Goal: Information Seeking & Learning: Learn about a topic

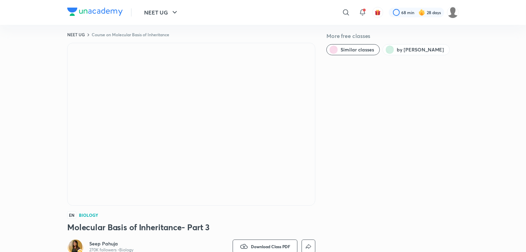
scroll to position [15, 0]
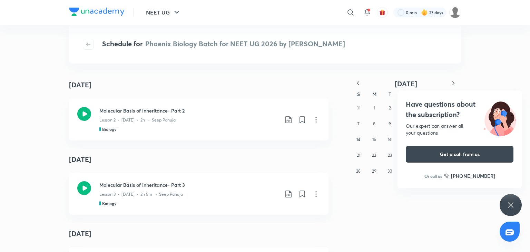
click at [510, 208] on icon at bounding box center [510, 205] width 8 height 8
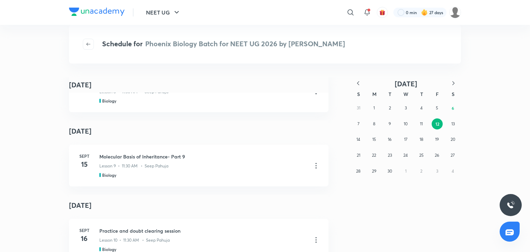
scroll to position [570, 0]
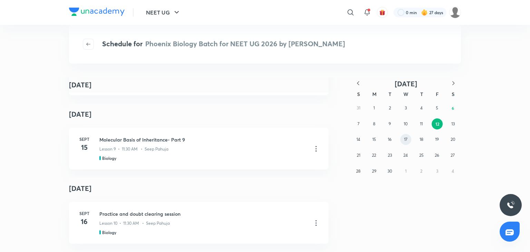
click at [405, 142] on button "17" at bounding box center [405, 139] width 11 height 11
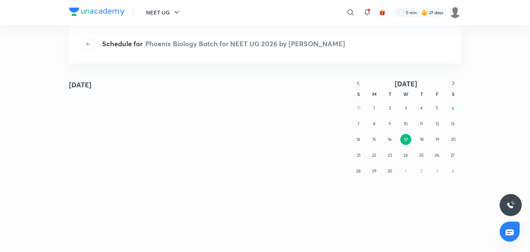
click at [356, 81] on icon "button" at bounding box center [358, 83] width 7 height 7
click at [359, 81] on icon "button" at bounding box center [358, 83] width 2 height 4
click at [371, 156] on button "23" at bounding box center [373, 155] width 11 height 11
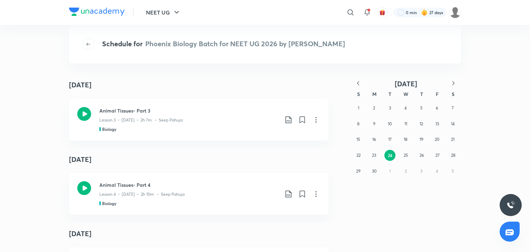
click at [355, 84] on icon "button" at bounding box center [358, 83] width 7 height 7
click at [448, 169] on button "31" at bounding box center [452, 171] width 11 height 11
click at [441, 173] on button "30" at bounding box center [436, 171] width 11 height 11
click at [432, 172] on button "30" at bounding box center [436, 171] width 11 height 11
click at [416, 169] on button "29" at bounding box center [421, 171] width 11 height 11
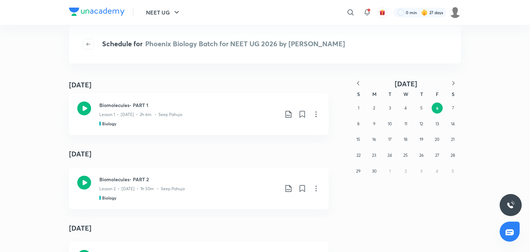
scroll to position [426, 0]
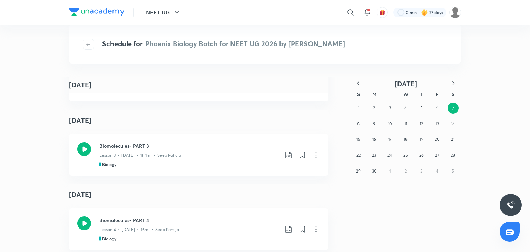
click at [236, 183] on div "June 7 May 31 Cell Cycle & Cell Division- Part 1 Lesson 1 • May 31 • 2h 9m • Se…" at bounding box center [198, 73] width 259 height 1064
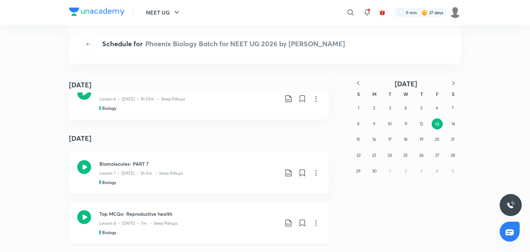
scroll to position [892, 0]
click at [389, 142] on button "17" at bounding box center [389, 139] width 11 height 11
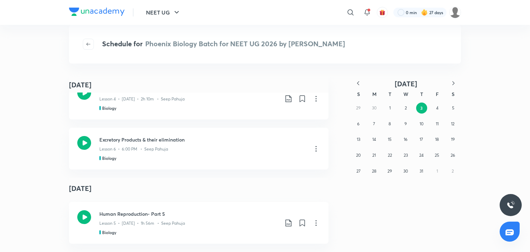
scroll to position [875, 0]
click at [114, 143] on div "Lesson 6 • 6:00 PM • Seep Pahuja" at bounding box center [202, 147] width 207 height 9
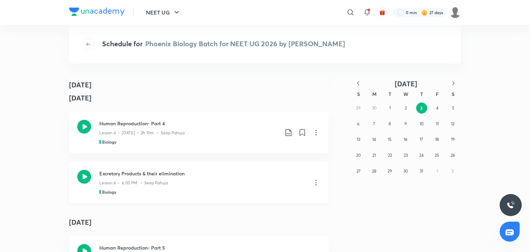
scroll to position [871, 0]
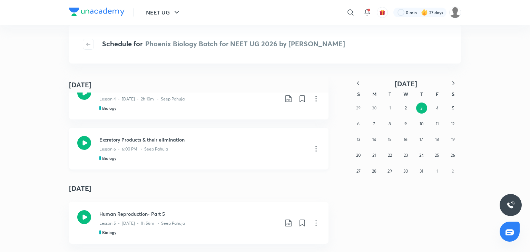
click at [124, 146] on p "Lesson 6 • 6:00 PM • Seep Pahuja" at bounding box center [133, 149] width 69 height 6
click at [80, 140] on icon at bounding box center [84, 143] width 14 height 14
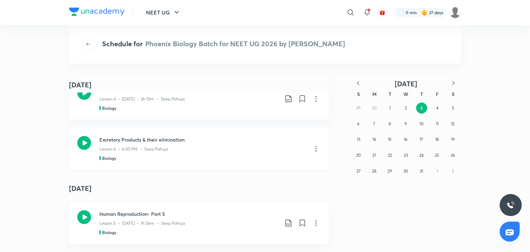
click at [80, 140] on icon at bounding box center [84, 143] width 14 height 14
click at [313, 151] on icon at bounding box center [316, 149] width 8 height 8
click at [219, 194] on div at bounding box center [265, 126] width 530 height 252
click at [219, 194] on h4 "July 4" at bounding box center [198, 188] width 259 height 21
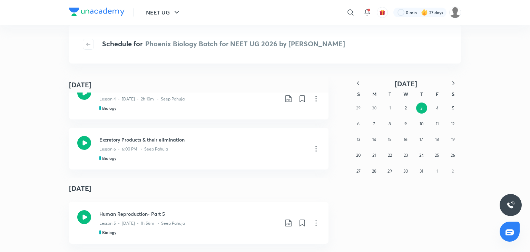
scroll to position [875, 0]
click at [441, 106] on button "4" at bounding box center [437, 107] width 11 height 11
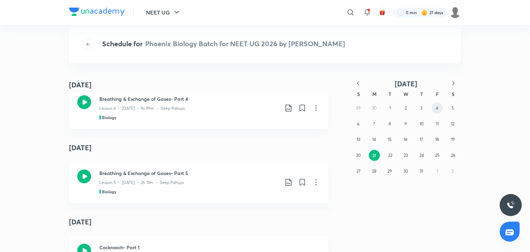
scroll to position [940, 0]
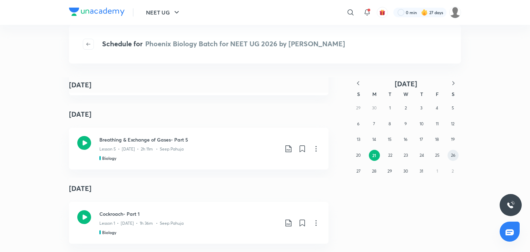
click at [453, 155] on abbr "26" at bounding box center [453, 154] width 4 height 5
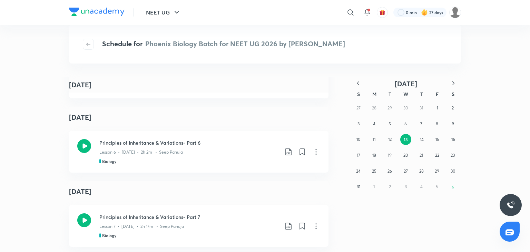
scroll to position [916, 0]
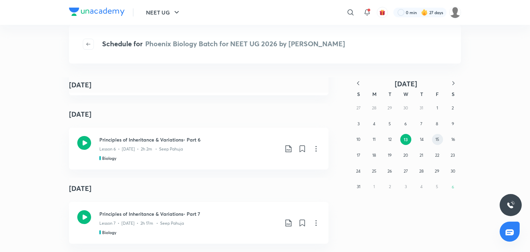
click at [436, 137] on abbr "15" at bounding box center [437, 139] width 4 height 5
click at [416, 111] on div "31 1 2 3 4 5 6 7 8 9 10 11 12 13 14 15 16 17 18 19 20 21 22 23 24 25 26 27 28 2…" at bounding box center [405, 139] width 110 height 79
click at [421, 108] on abbr "4" at bounding box center [421, 107] width 2 height 5
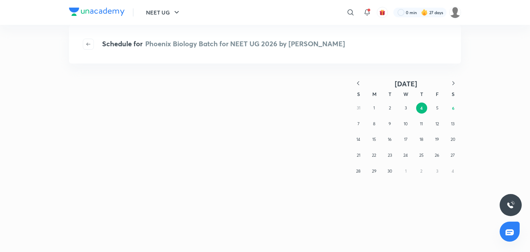
scroll to position [0, 0]
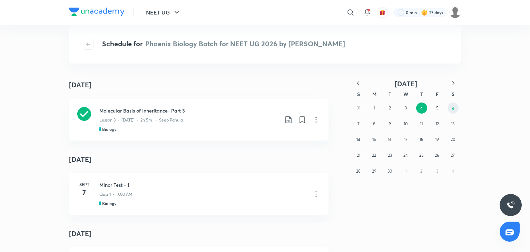
click at [448, 106] on button "6" at bounding box center [452, 107] width 11 height 11
